Goal: Task Accomplishment & Management: Manage account settings

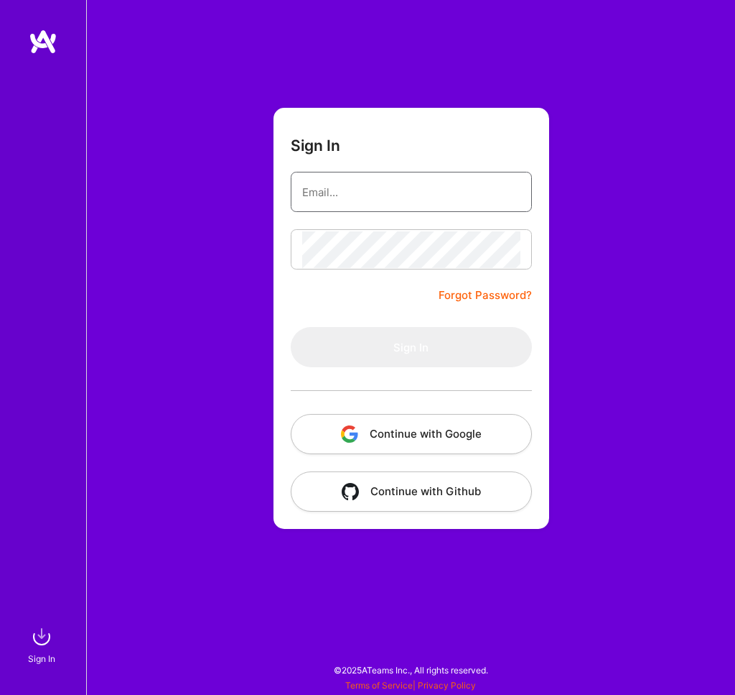
type input "[EMAIL_ADDRESS][PERSON_NAME][DOMAIN_NAME]"
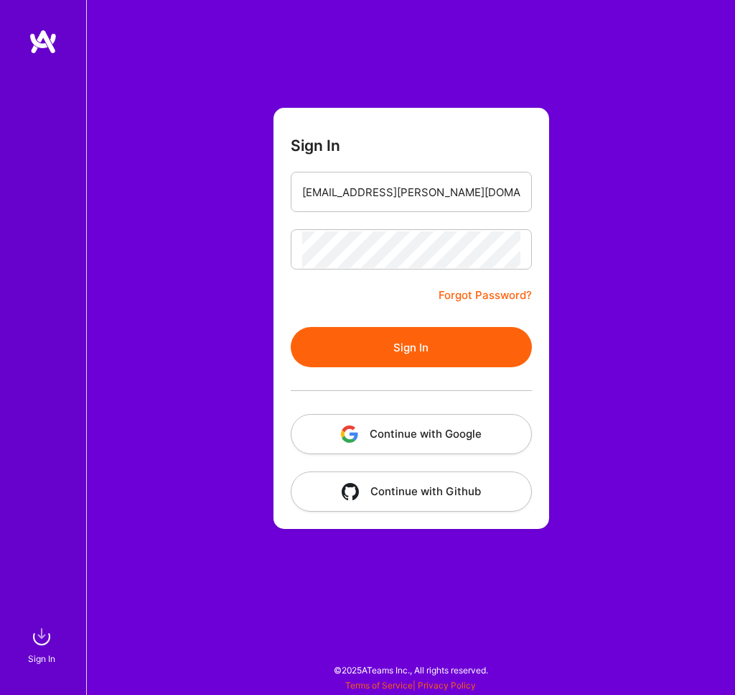
click at [391, 348] on button "Sign In" at bounding box center [411, 347] width 241 height 40
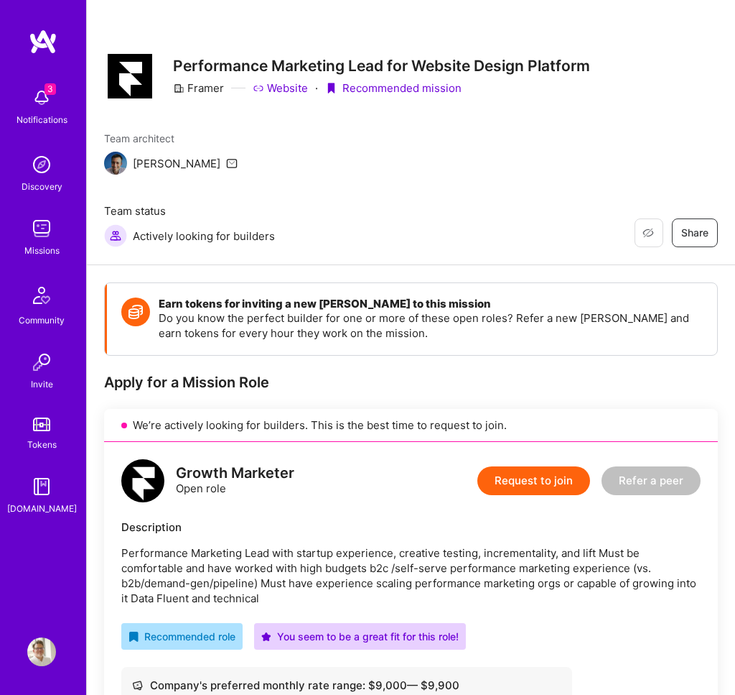
click at [48, 221] on img at bounding box center [41, 228] width 29 height 29
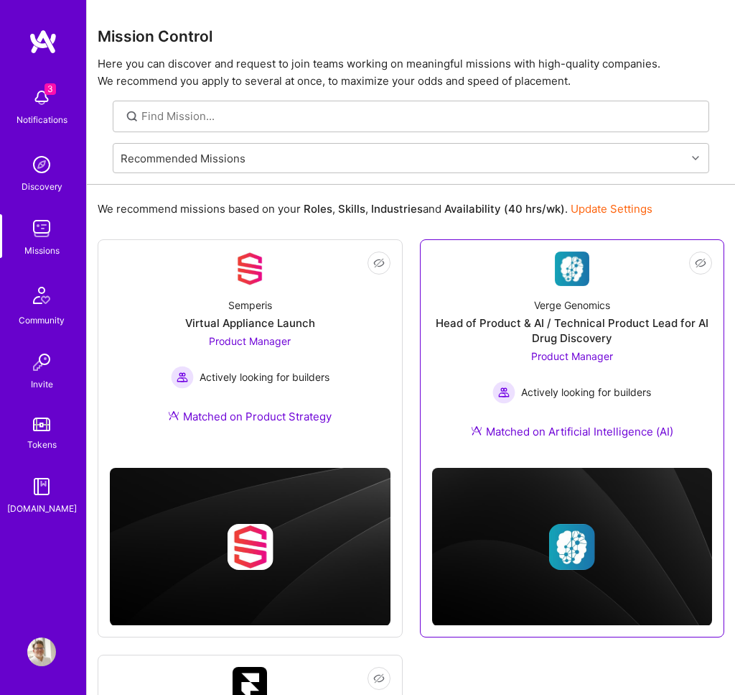
click at [558, 292] on div "Verge Genomics Head of Product & AI / Technical Product Lead for AI Drug Discov…" at bounding box center [572, 371] width 281 height 170
